Goal: Task Accomplishment & Management: Use online tool/utility

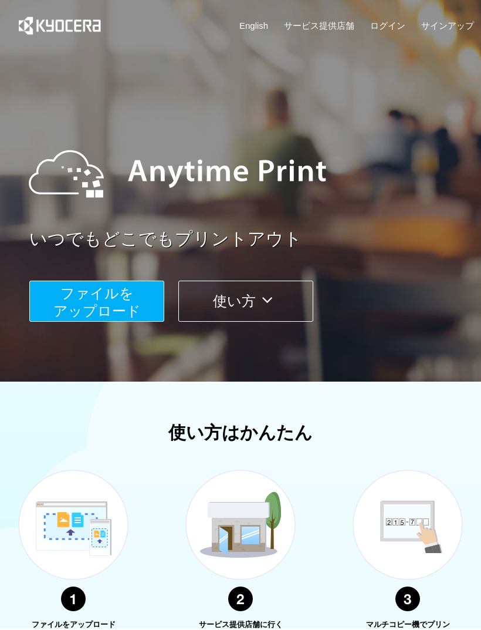
click at [120, 302] on button "ファイルを ​​アップロード" at bounding box center [96, 301] width 135 height 41
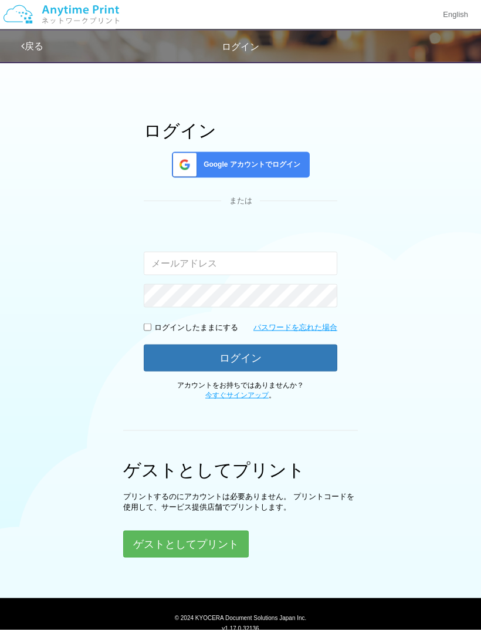
click at [197, 539] on button "ゲストとしてプリント" at bounding box center [186, 544] width 126 height 27
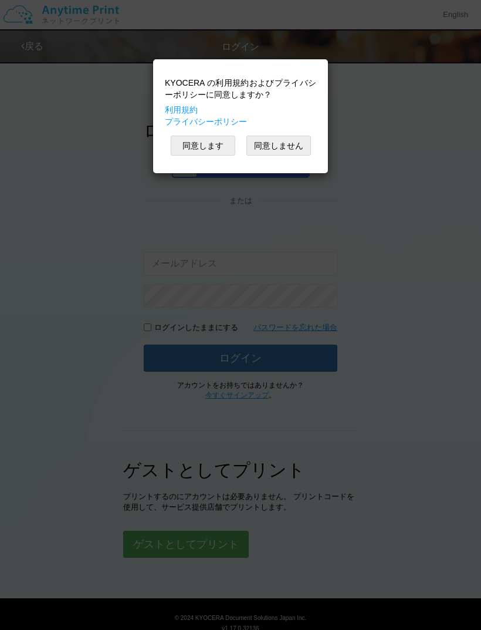
click at [213, 142] on button "同意します" at bounding box center [203, 146] width 65 height 20
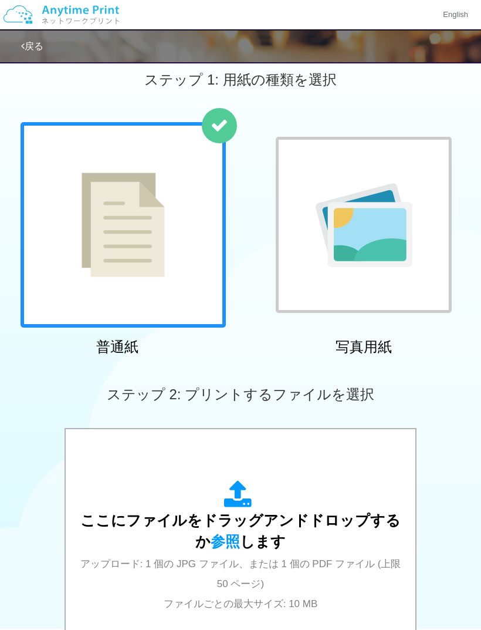
scroll to position [17, 0]
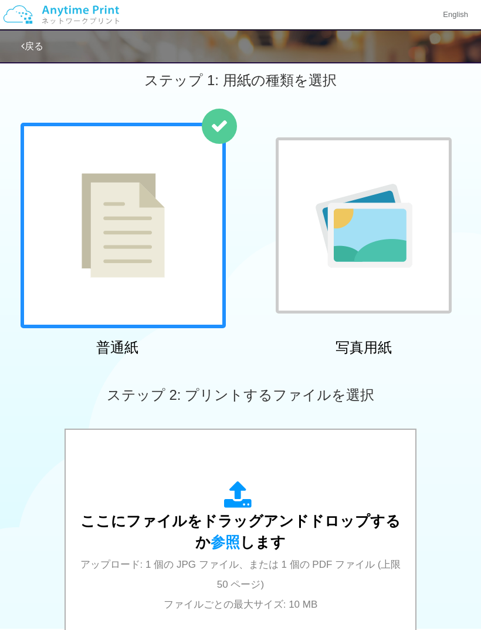
click at [187, 270] on div at bounding box center [124, 226] width 206 height 206
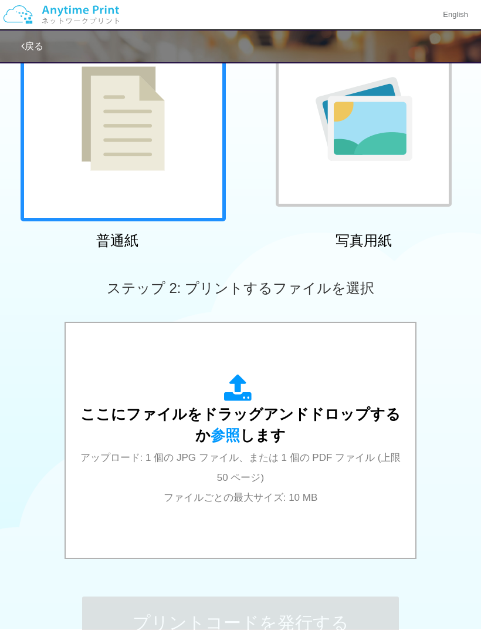
scroll to position [124, 0]
click at [235, 425] on div "ここにファイルをドラッグアンドドロップするか 参照 します アップロード: 1 個の JPG ファイル、または 1 個の PDF ファイル (上限 50 ペー…" at bounding box center [241, 440] width 326 height 133
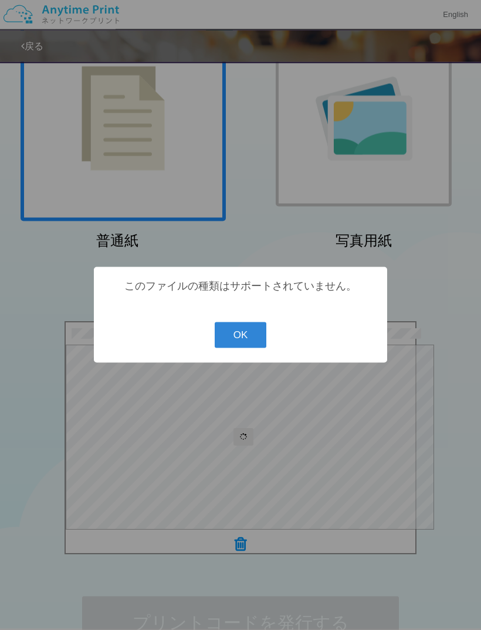
scroll to position [124, 0]
click at [251, 348] on button "OK" at bounding box center [241, 335] width 52 height 26
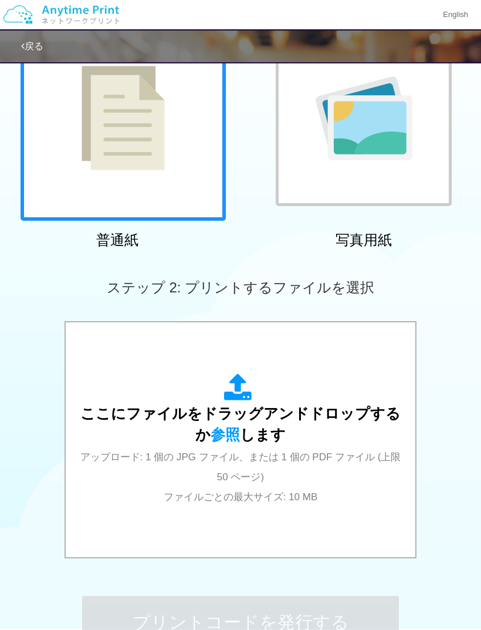
scroll to position [96, 0]
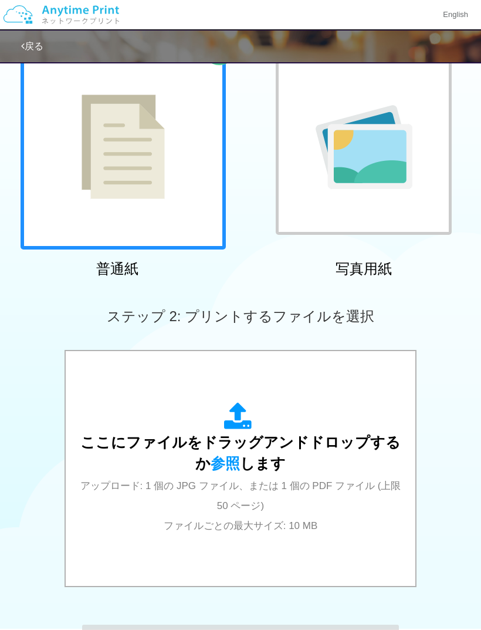
click at [247, 443] on span "ここにファイルをドラッグアンドドロップするか 参照 します" at bounding box center [240, 453] width 321 height 38
click at [229, 452] on div "ここにファイルをドラッグアンドドロップするか 参照 します アップロード: 1 個の JPG ファイル、または 1 個の PDF ファイル (上限 50 ペー…" at bounding box center [241, 468] width 326 height 133
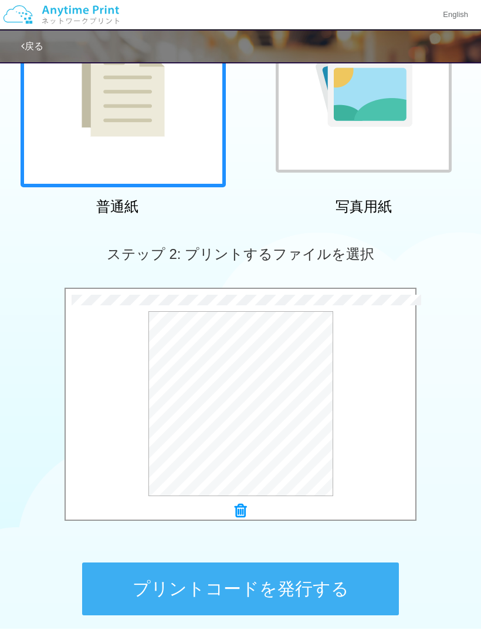
scroll to position [167, 0]
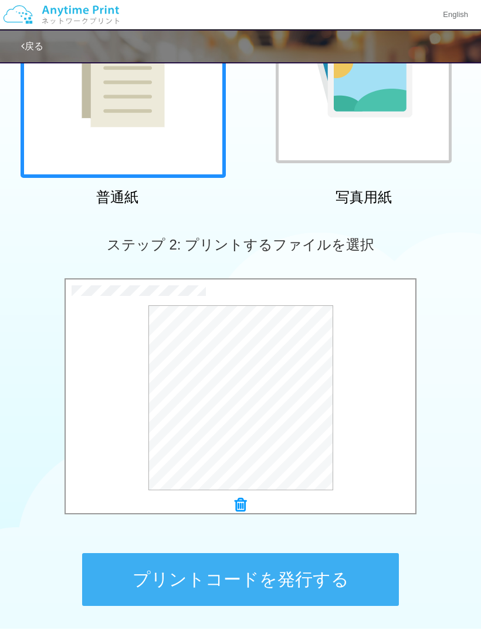
click at [331, 571] on button "プリントコードを発行する" at bounding box center [240, 579] width 317 height 53
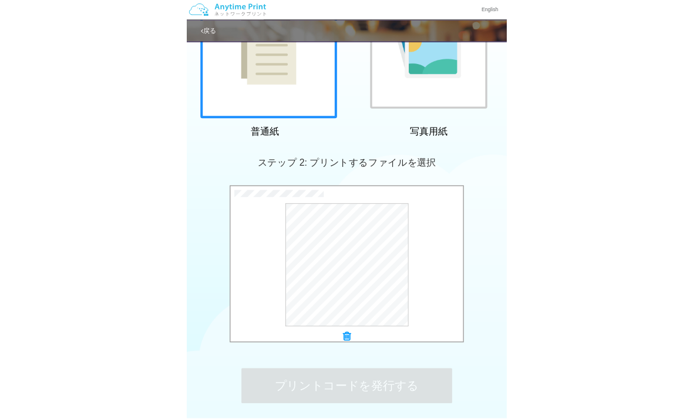
scroll to position [0, 0]
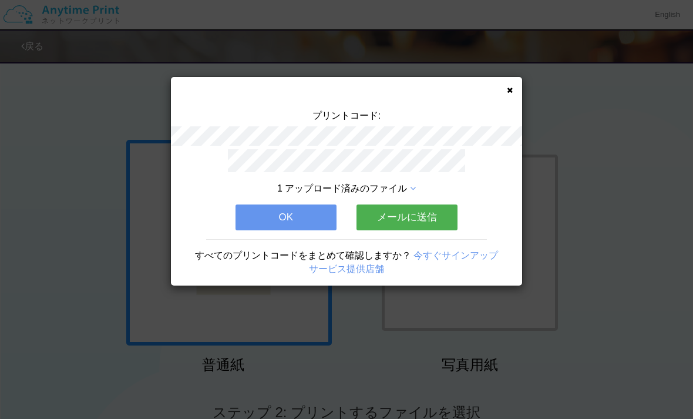
click at [306, 227] on button "OK" at bounding box center [285, 217] width 101 height 26
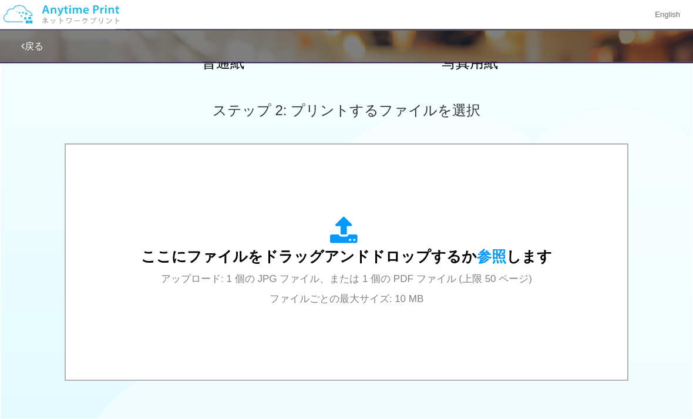
scroll to position [373, 0]
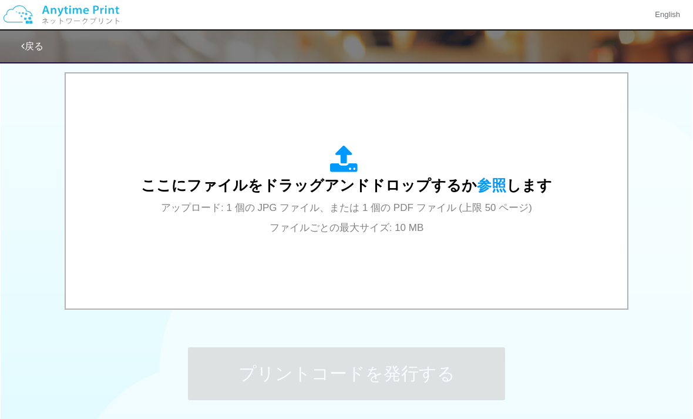
click at [339, 162] on icon at bounding box center [346, 159] width 33 height 29
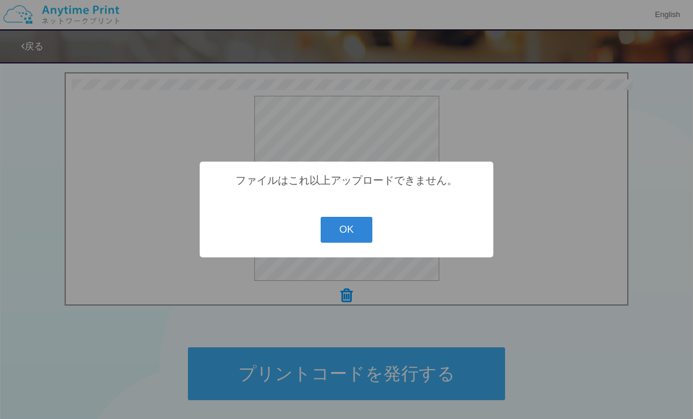
click at [348, 242] on button "OK" at bounding box center [347, 230] width 52 height 26
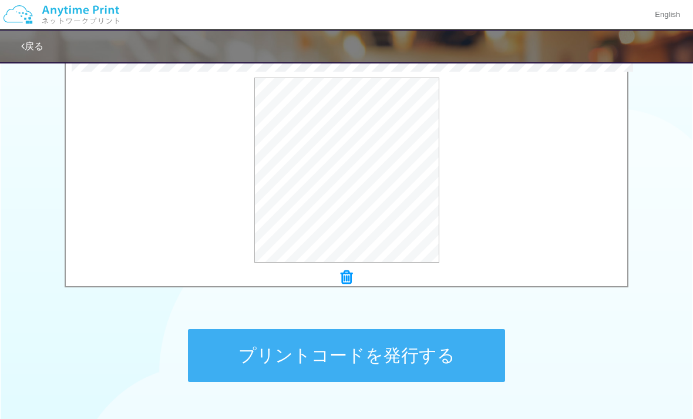
scroll to position [419, 0]
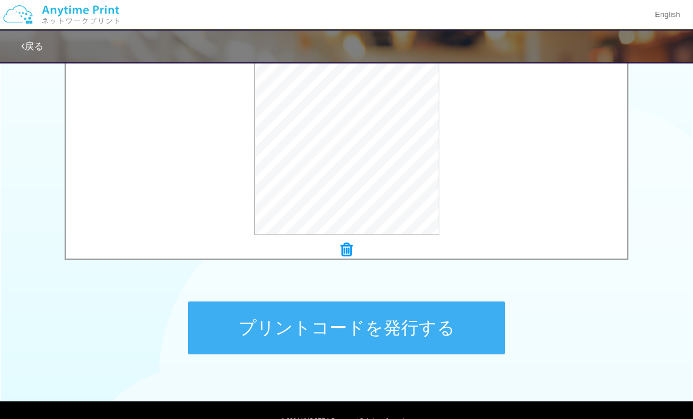
click at [439, 324] on button "プリントコードを発行する" at bounding box center [346, 327] width 317 height 53
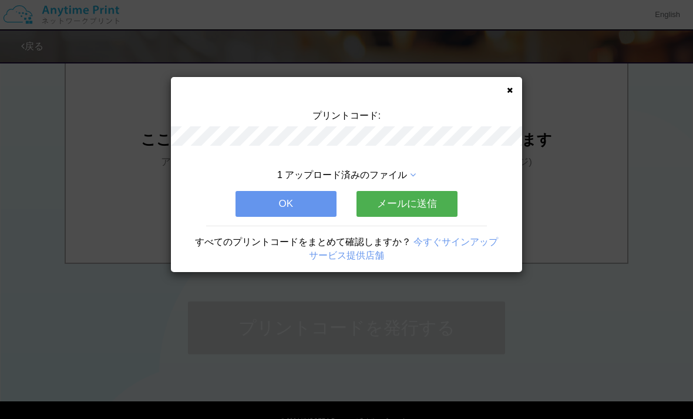
scroll to position [0, 0]
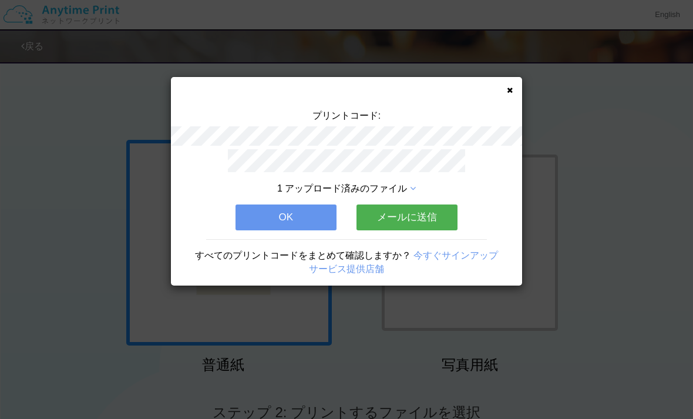
click at [305, 218] on button "OK" at bounding box center [285, 217] width 101 height 26
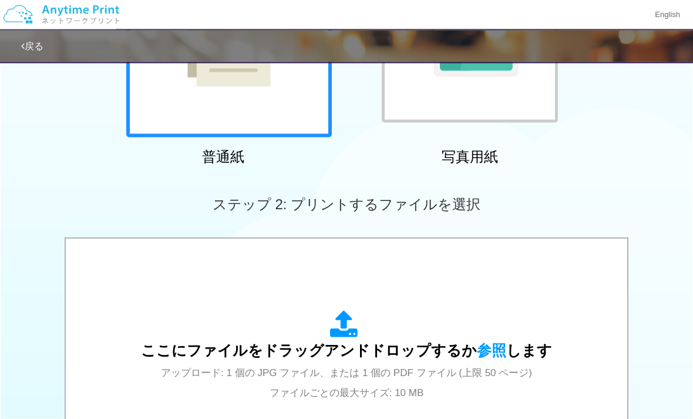
scroll to position [252, 0]
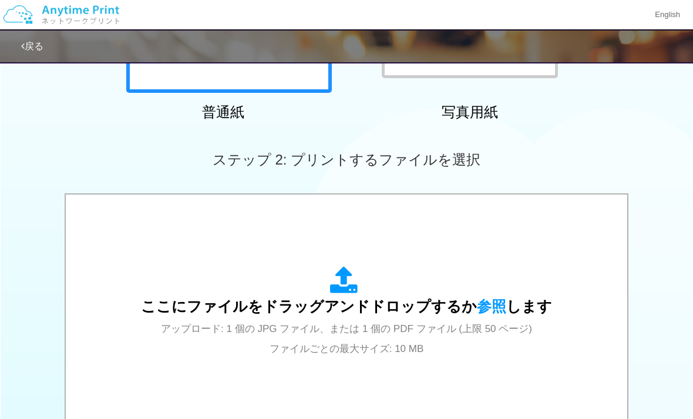
click at [362, 288] on icon at bounding box center [346, 280] width 33 height 29
click at [343, 286] on icon at bounding box center [346, 280] width 33 height 29
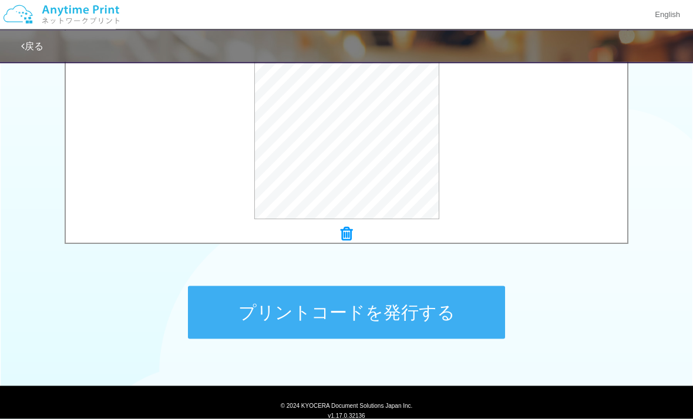
scroll to position [434, 0]
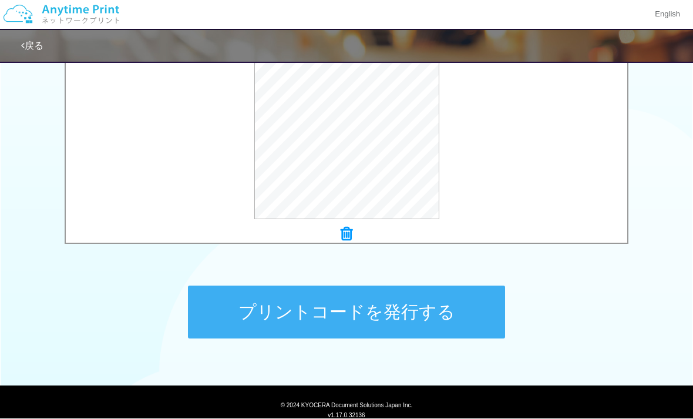
click at [422, 312] on button "プリントコードを発行する" at bounding box center [346, 312] width 317 height 53
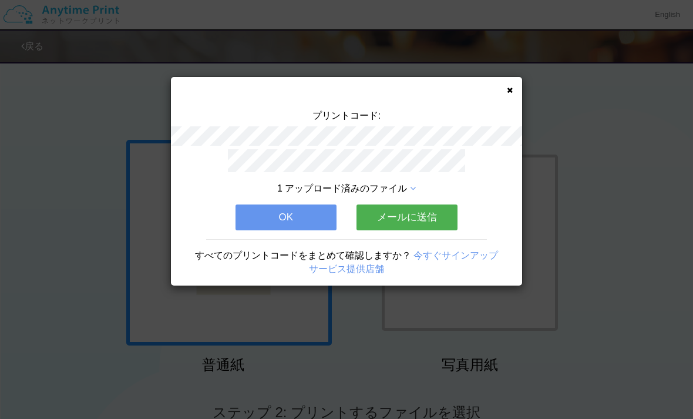
click at [311, 215] on button "OK" at bounding box center [285, 217] width 101 height 26
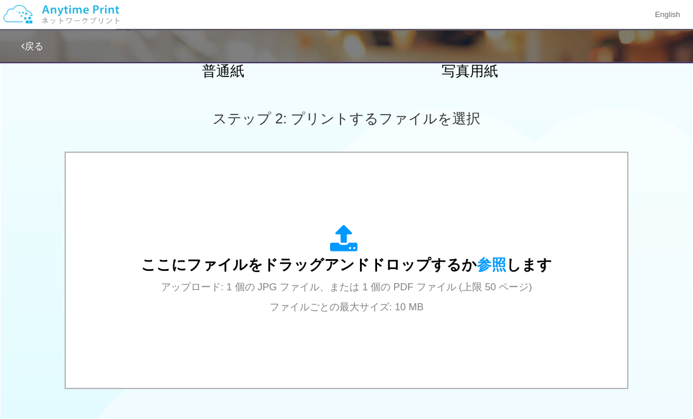
scroll to position [312, 0]
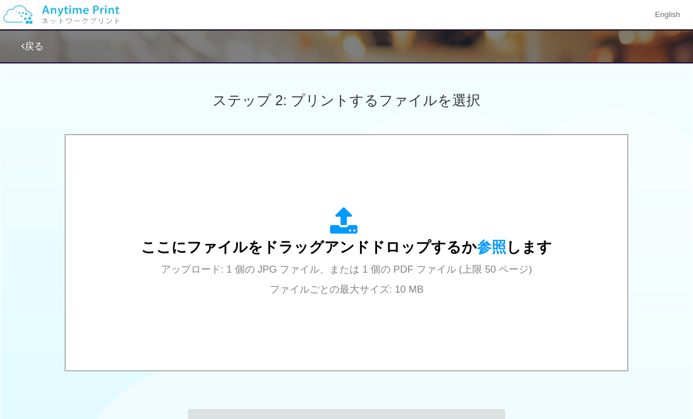
click at [375, 264] on span "アップロード: 1 個の JPG ファイル、または 1 個の PDF ファイル (上限 50 ページ) ファイルごとの最大サイズ: 10 MB" at bounding box center [346, 279] width 371 height 31
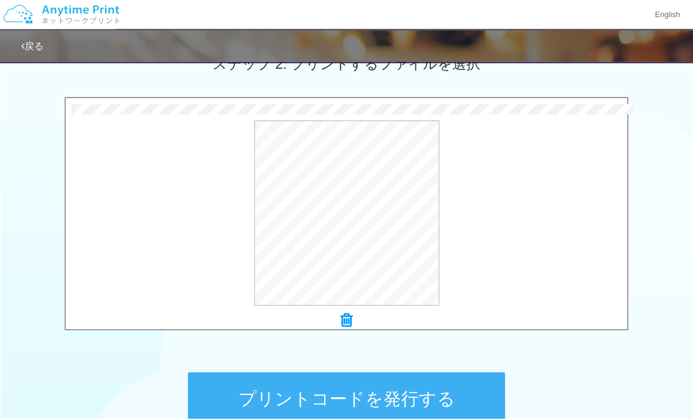
scroll to position [352, 0]
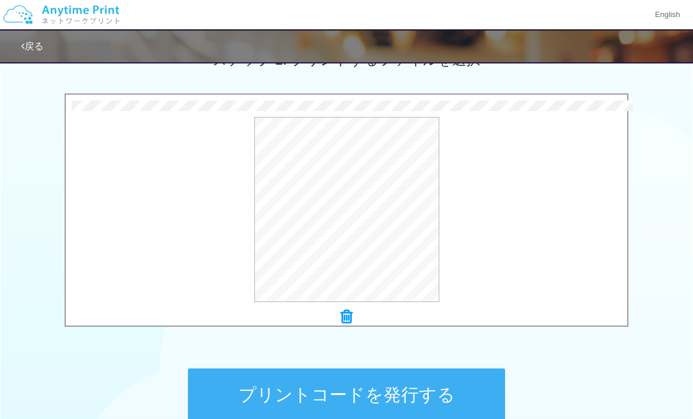
click at [385, 392] on button "プリントコードを発行する" at bounding box center [346, 394] width 317 height 53
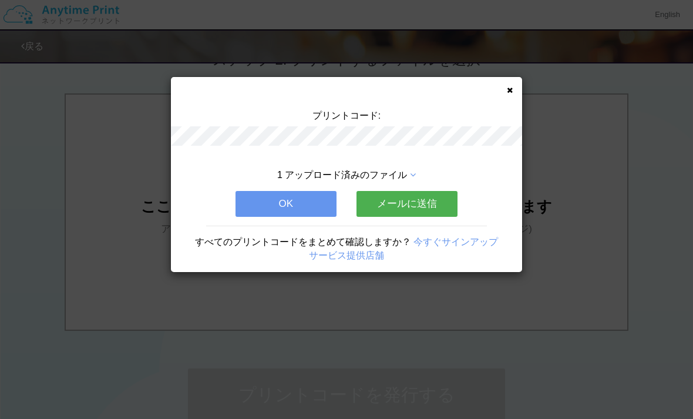
scroll to position [0, 0]
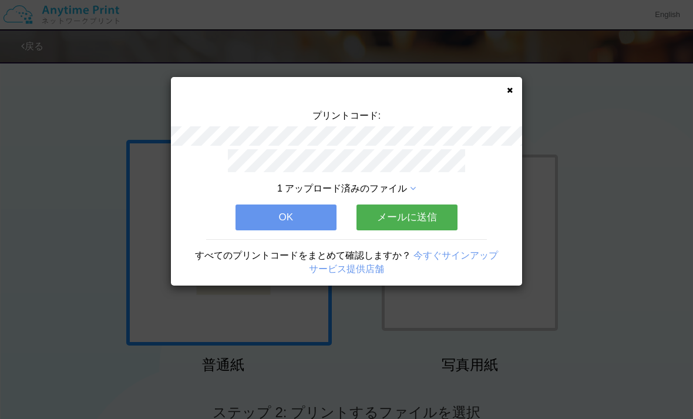
click at [302, 213] on button "OK" at bounding box center [285, 217] width 101 height 26
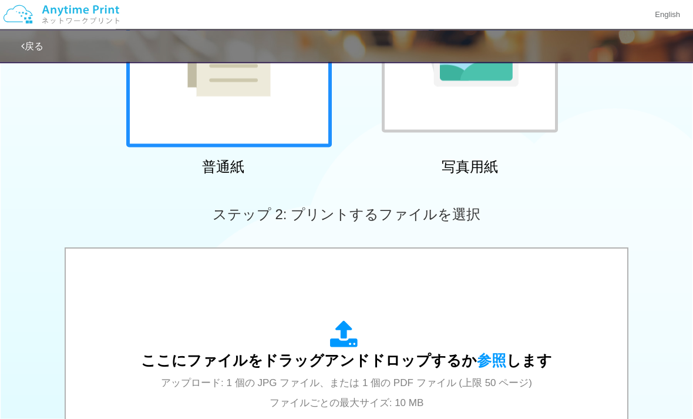
scroll to position [206, 0]
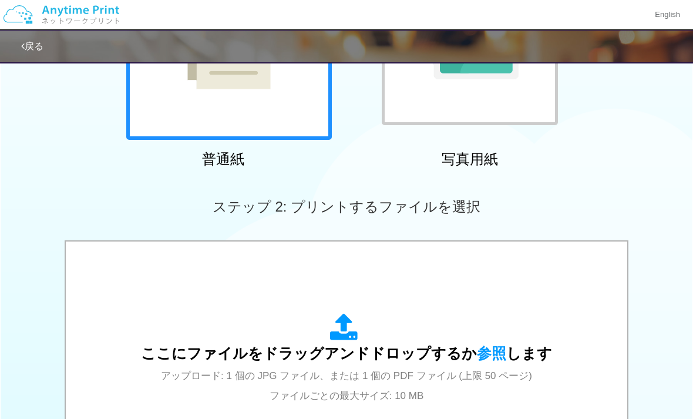
click at [335, 342] on icon at bounding box center [346, 327] width 33 height 29
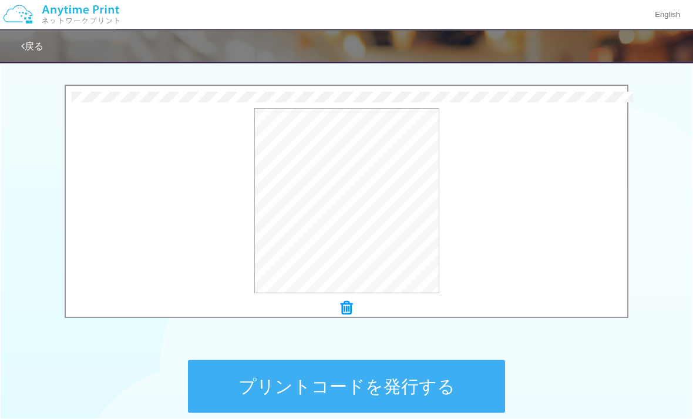
click at [397, 392] on button "プリントコードを発行する" at bounding box center [346, 386] width 317 height 53
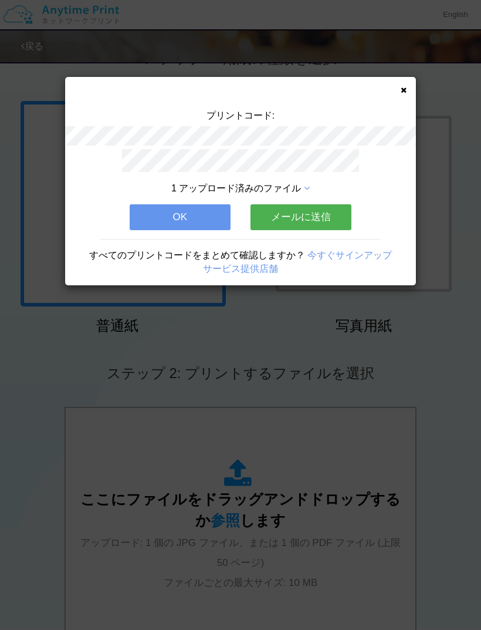
scroll to position [39, 0]
click at [403, 97] on div "プリントコード: 1 アップロード済みのファイル OK メールに送信 すべてのプリントコードをまとめて確認しますか？ 今すぐサインアップ サービス提供店舗" at bounding box center [240, 181] width 351 height 208
click at [409, 86] on div "プリントコード: 1 アップロード済みのファイル OK メールに送信 すべてのプリントコードをまとめて確認しますか？ 今すぐサインアップ サービス提供店舗" at bounding box center [240, 181] width 351 height 208
click at [413, 87] on div "プリントコード: 1 アップロード済みのファイル OK メールに送信 すべてのプリントコードをまとめて確認しますか？ 今すぐサインアップ サービス提供店舗" at bounding box center [240, 181] width 351 height 208
click at [406, 86] on icon at bounding box center [404, 90] width 6 height 8
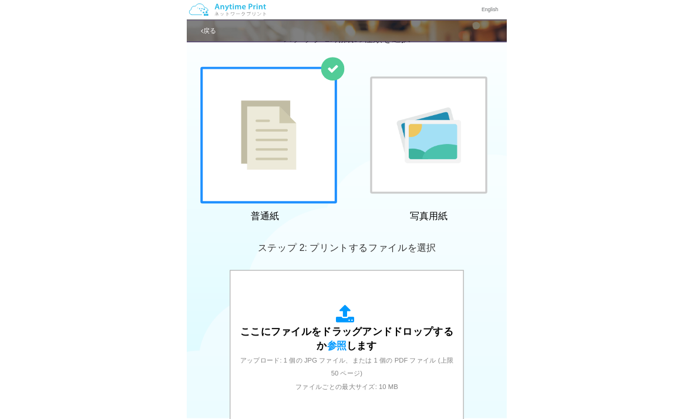
scroll to position [107, 0]
